Goal: Information Seeking & Learning: Compare options

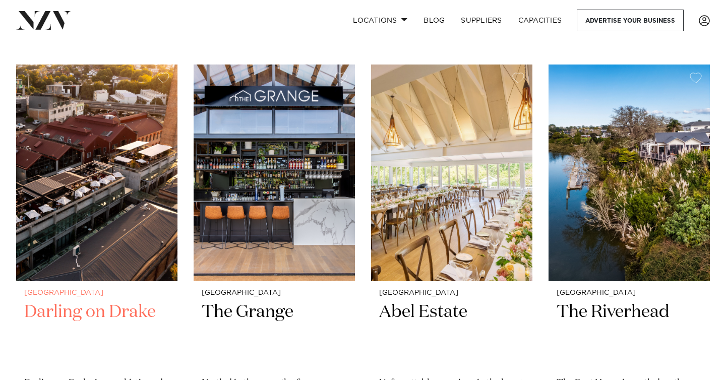
scroll to position [388, 0]
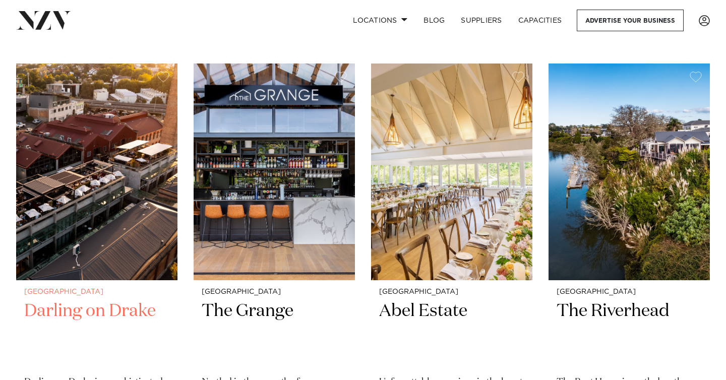
click at [84, 300] on h2 "Darling on Drake" at bounding box center [96, 334] width 145 height 68
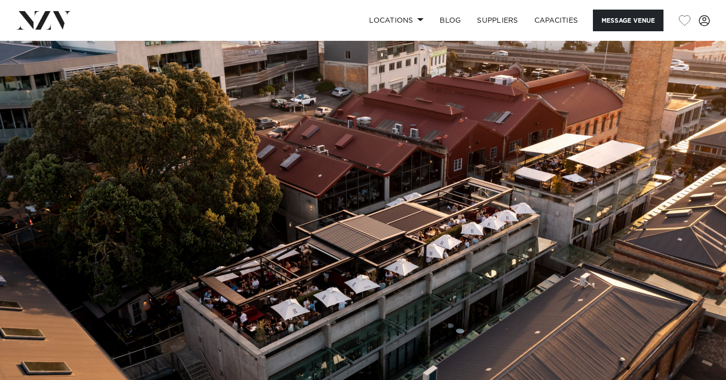
scroll to position [36, 0]
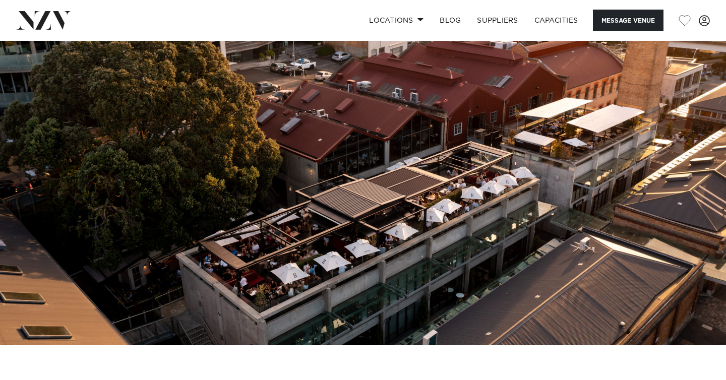
click at [384, 232] on img at bounding box center [363, 175] width 726 height 340
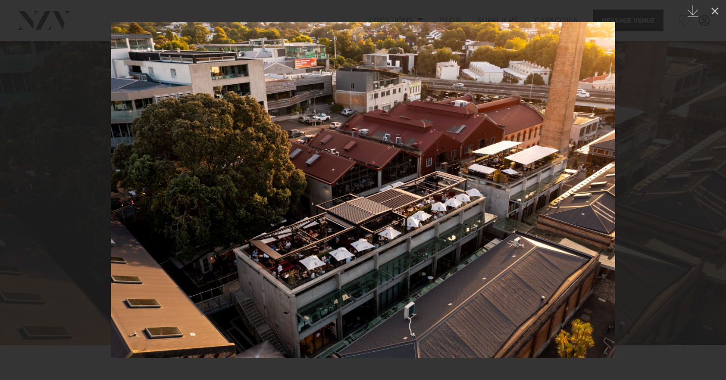
click at [512, 232] on img at bounding box center [363, 190] width 504 height 336
click at [673, 195] on div at bounding box center [363, 190] width 726 height 380
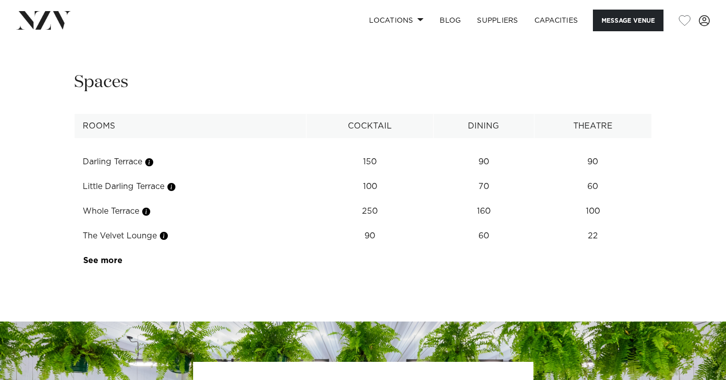
scroll to position [1275, 0]
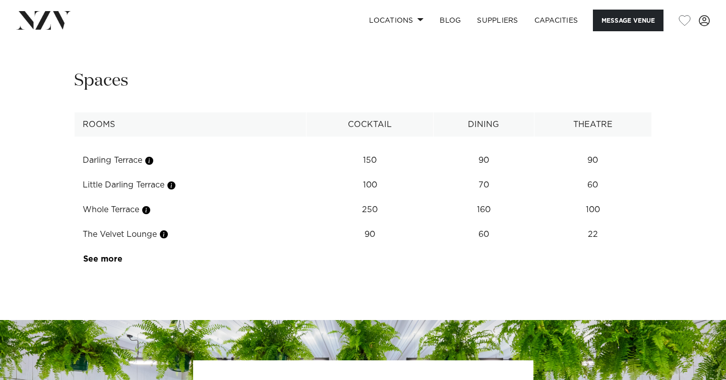
click at [117, 189] on td "Little Darling Terrace" at bounding box center [191, 185] width 232 height 25
click at [107, 263] on link "See more" at bounding box center [122, 259] width 79 height 8
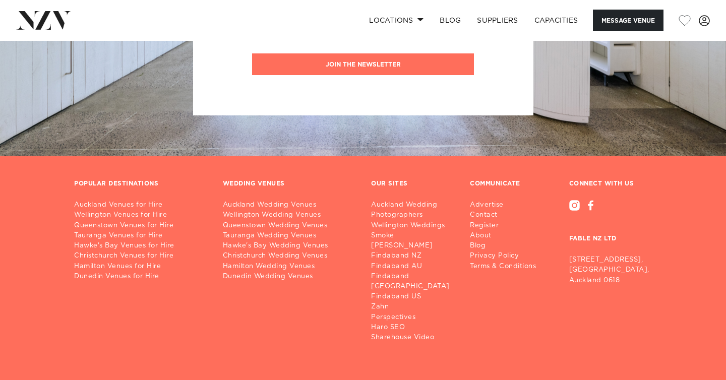
scroll to position [1799, 0]
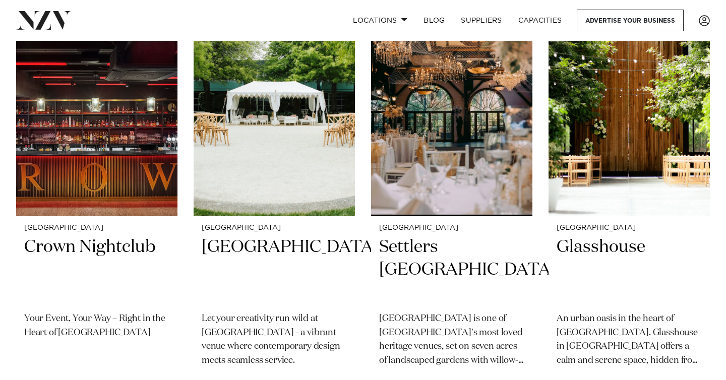
scroll to position [887, 0]
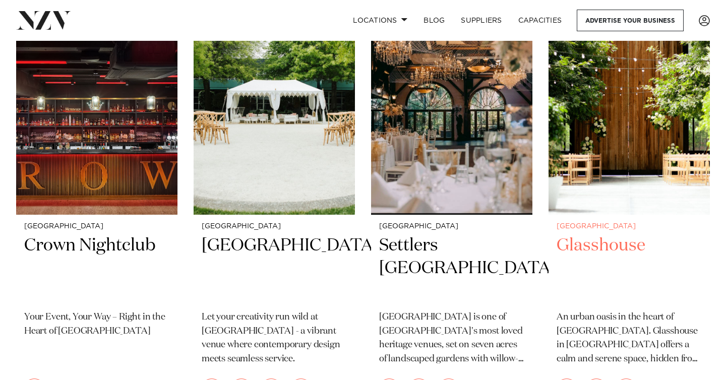
click at [606, 234] on h2 "Glasshouse" at bounding box center [628, 268] width 145 height 68
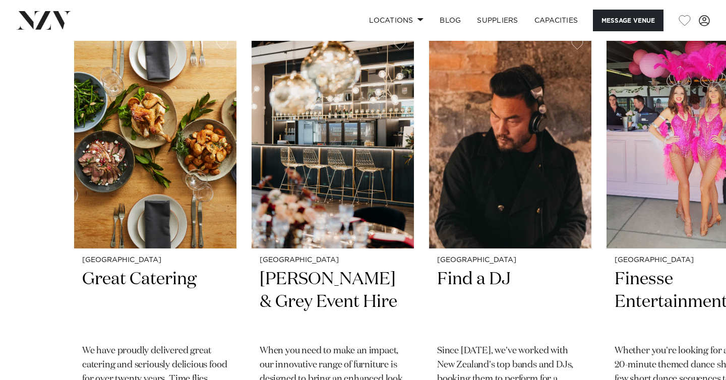
scroll to position [1524, 0]
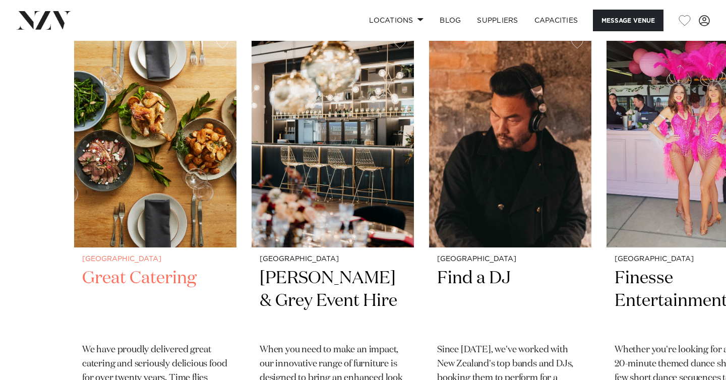
click at [147, 189] on img "1 / 6" at bounding box center [155, 139] width 162 height 218
